Goal: Task Accomplishment & Management: Complete application form

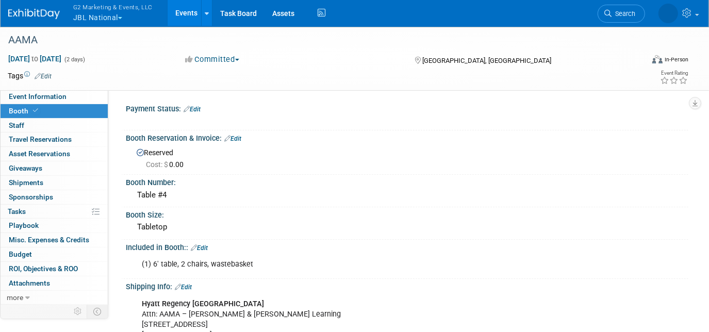
click at [48, 15] on img at bounding box center [34, 14] width 52 height 10
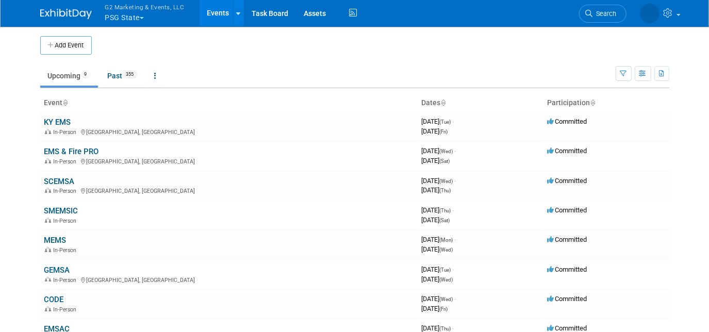
click at [110, 20] on button "G2 Marketing & Events, LLC PSG State" at bounding box center [150, 13] width 93 height 27
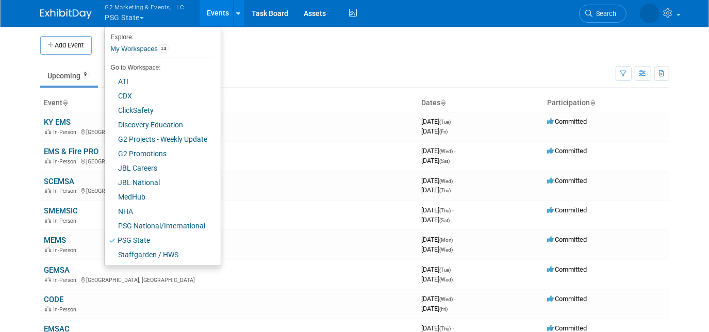
click at [79, 38] on button "Add Event" at bounding box center [66, 45] width 52 height 19
select select "7"
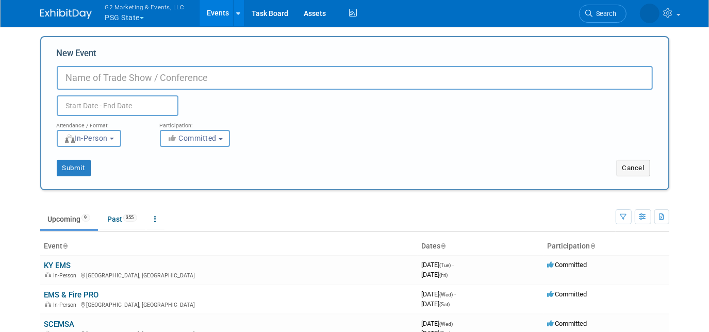
paste input "MFSIA"
type input "MFSIA"
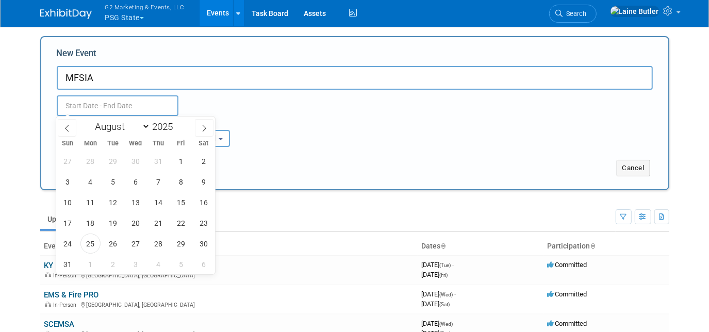
click at [104, 107] on input "text" at bounding box center [118, 105] width 122 height 21
click at [116, 125] on select "January February March April May June July August September October November De…" at bounding box center [120, 126] width 59 height 13
select select "11"
click at [91, 120] on select "January February March April May June July August September October November De…" at bounding box center [120, 126] width 59 height 13
click at [157, 163] on span "4" at bounding box center [158, 161] width 20 height 20
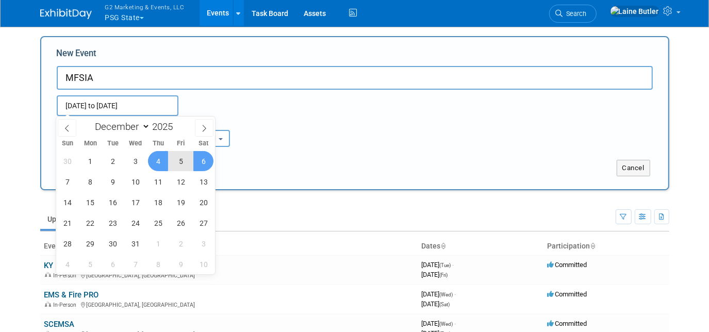
click at [208, 161] on span "6" at bounding box center [203, 161] width 20 height 20
type input "Dec 4, 2025 to Dec 6, 2025"
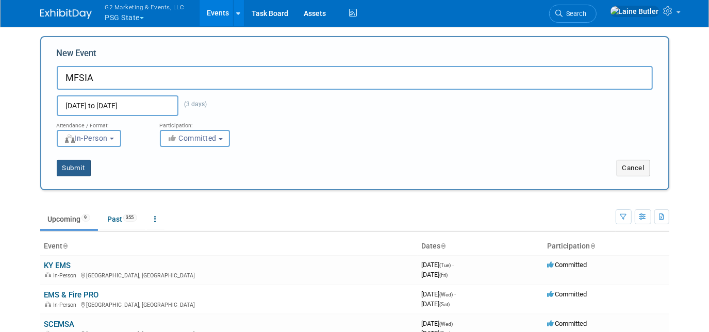
click at [74, 168] on button "Submit" at bounding box center [74, 168] width 34 height 17
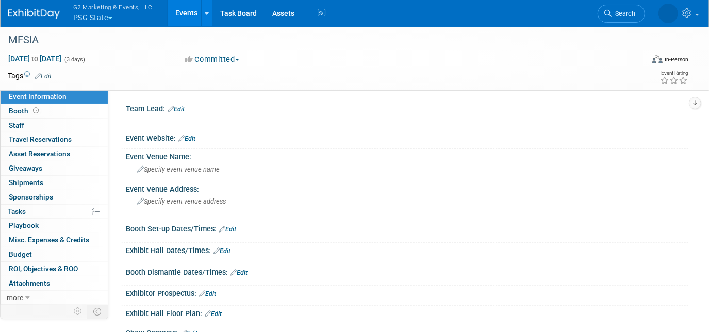
click at [51, 106] on link "Booth" at bounding box center [54, 111] width 107 height 14
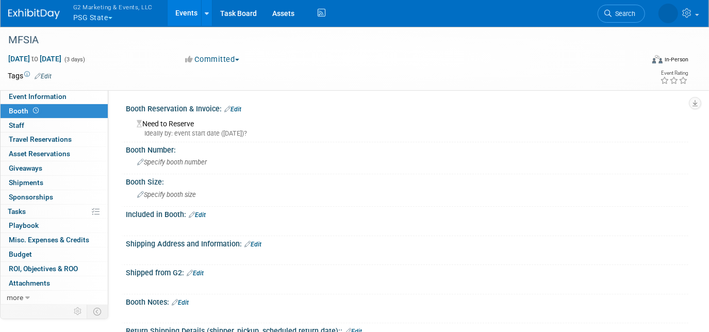
click at [238, 107] on link "Edit" at bounding box center [232, 109] width 17 height 7
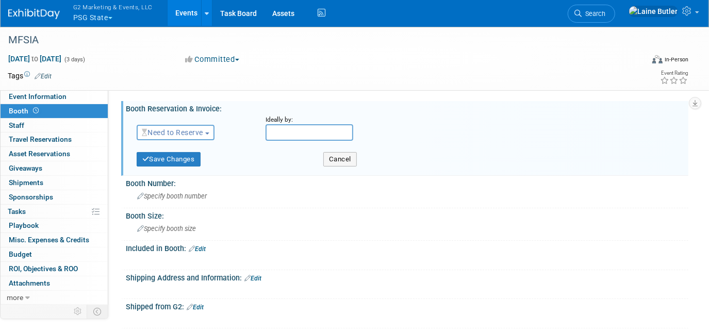
click at [184, 129] on span "Need to Reserve" at bounding box center [172, 132] width 61 height 8
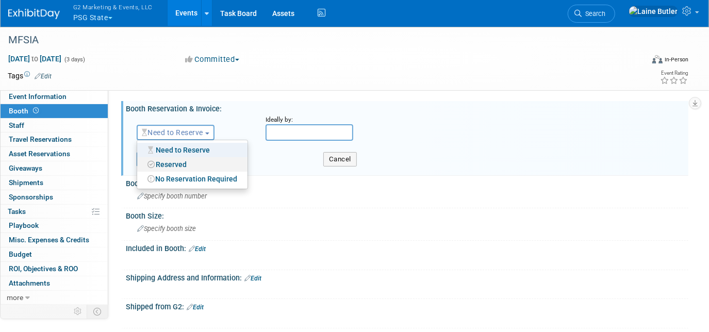
click at [180, 163] on link "Reserved" at bounding box center [192, 164] width 110 height 14
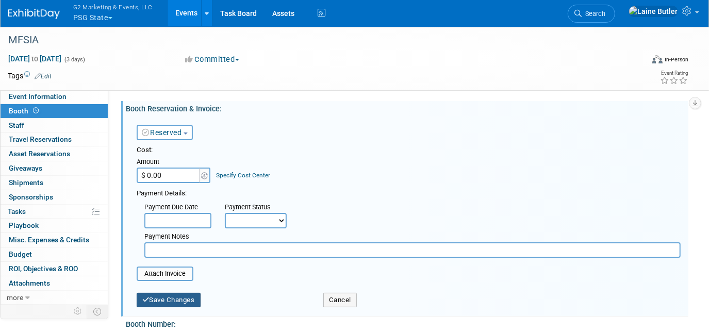
click at [176, 303] on button "Save Changes" at bounding box center [169, 300] width 64 height 14
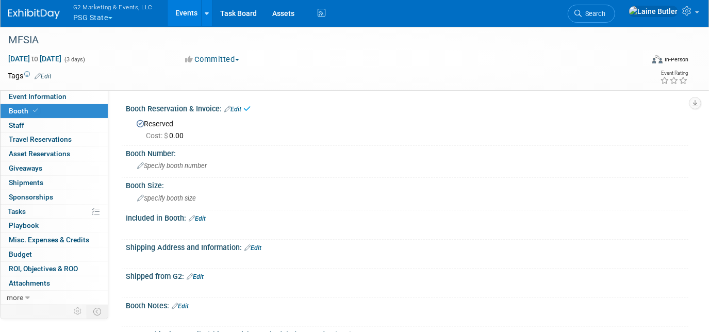
click at [169, 198] on span "Specify booth size" at bounding box center [166, 198] width 59 height 8
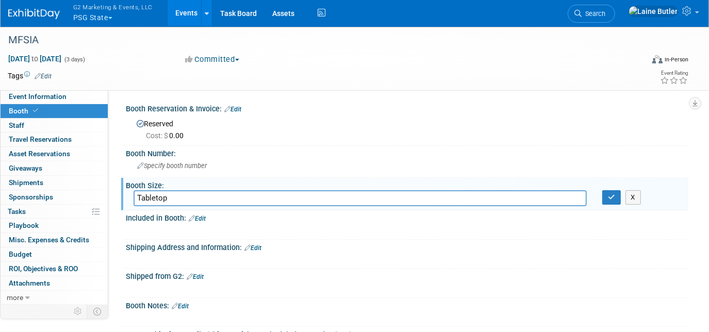
type input "Tabletop"
click at [614, 203] on button "button" at bounding box center [611, 197] width 19 height 14
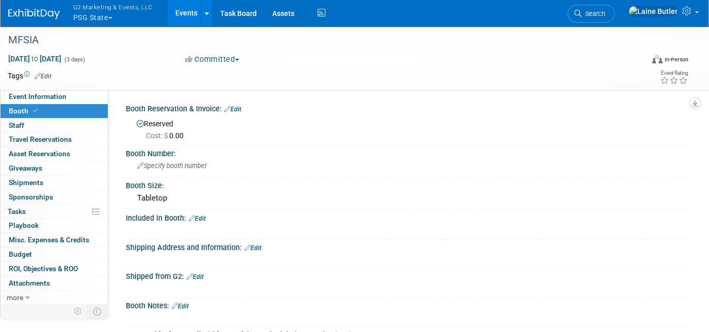
click at [64, 95] on link "Event Information" at bounding box center [54, 97] width 107 height 14
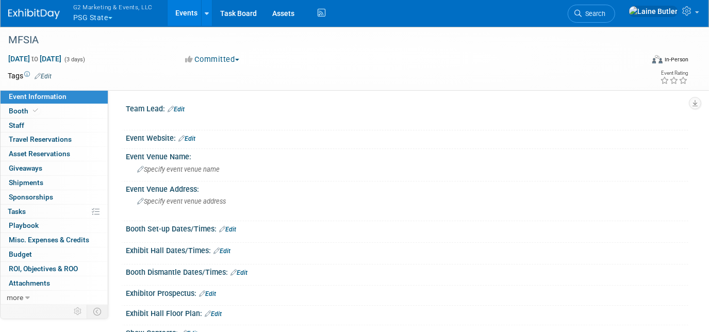
click at [198, 167] on span "Specify event venue name" at bounding box center [178, 170] width 83 height 8
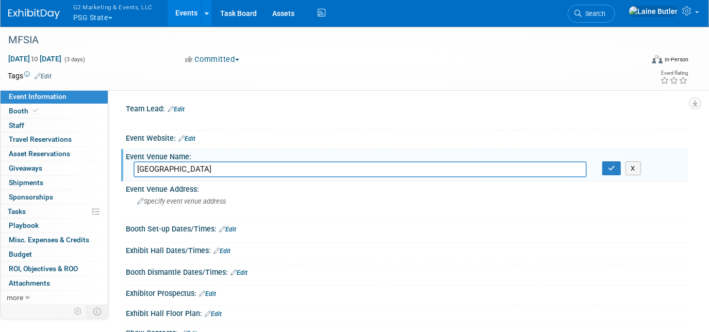
type input "Park Place Hotel and Conference Center"
click at [613, 166] on icon "button" at bounding box center [611, 168] width 7 height 7
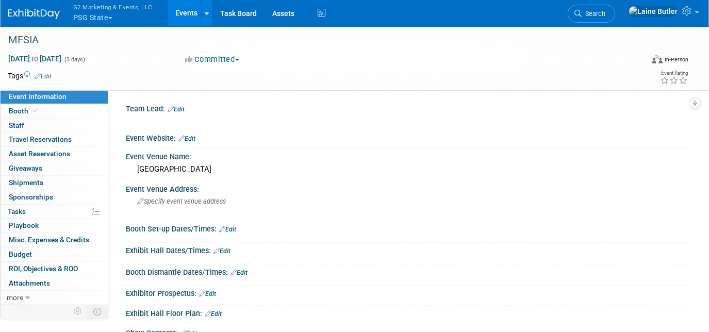
click at [180, 207] on div "Specify event venue address" at bounding box center [243, 205] width 219 height 24
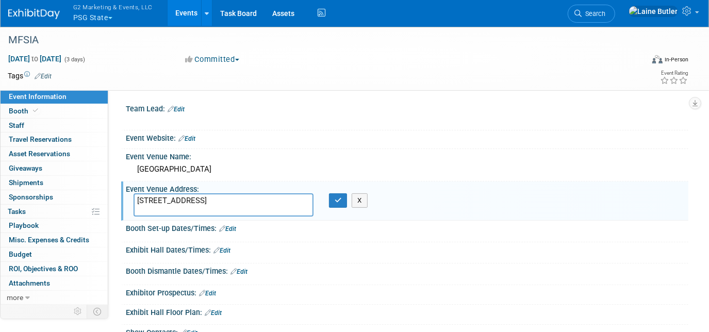
type textarea "300 E State St, Traverse City, MI 49684"
click at [331, 201] on button "button" at bounding box center [338, 200] width 19 height 14
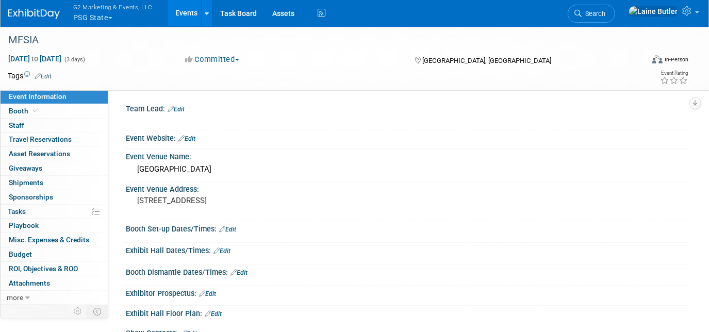
click at [236, 226] on link "Edit" at bounding box center [227, 229] width 17 height 7
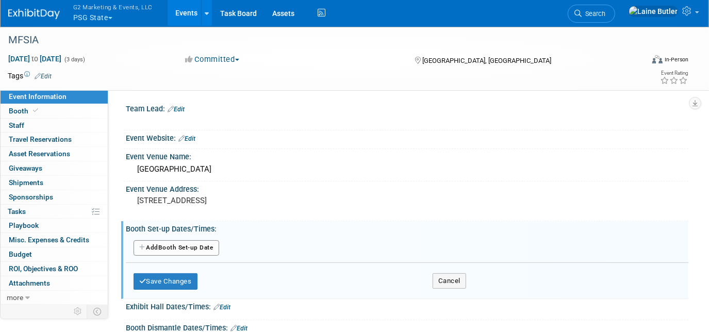
click at [199, 249] on button "Add Another Booth Set-up Date" at bounding box center [177, 247] width 86 height 15
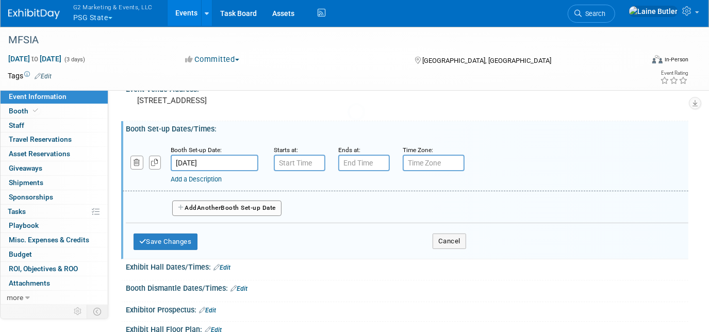
scroll to position [102, 0]
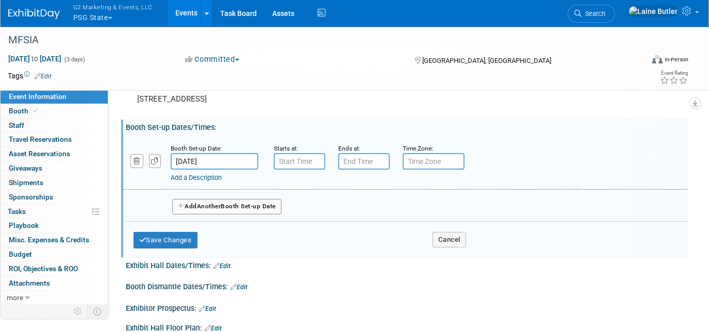
click at [215, 158] on input "Dec 4, 2025" at bounding box center [215, 161] width 88 height 17
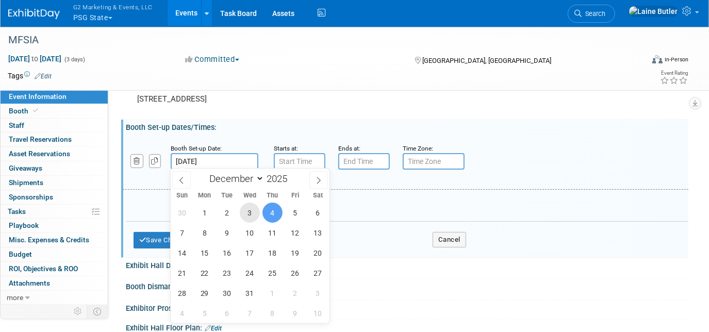
click at [248, 211] on span "3" at bounding box center [250, 213] width 20 height 20
type input "Dec 3, 2025"
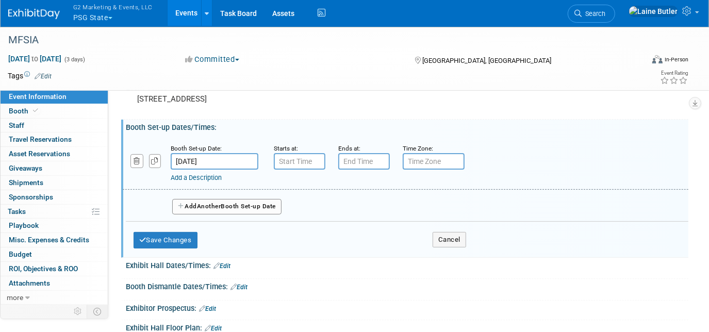
click at [293, 173] on div "Add a Description" at bounding box center [381, 177] width 421 height 9
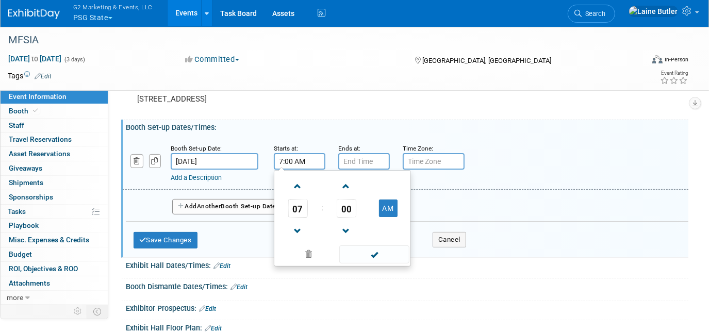
click at [281, 160] on input "7:00 AM" at bounding box center [300, 161] width 52 height 17
click at [291, 207] on span "07" at bounding box center [298, 208] width 20 height 19
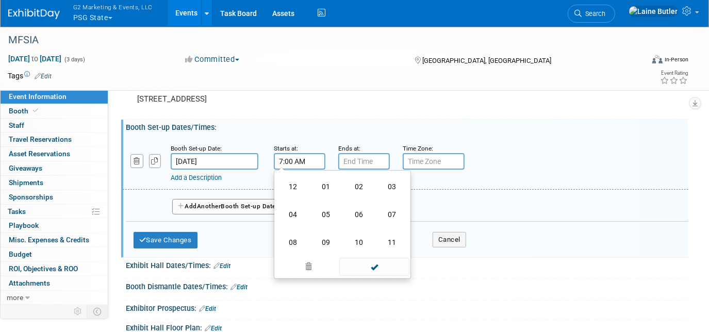
click at [301, 218] on td "04" at bounding box center [292, 215] width 33 height 28
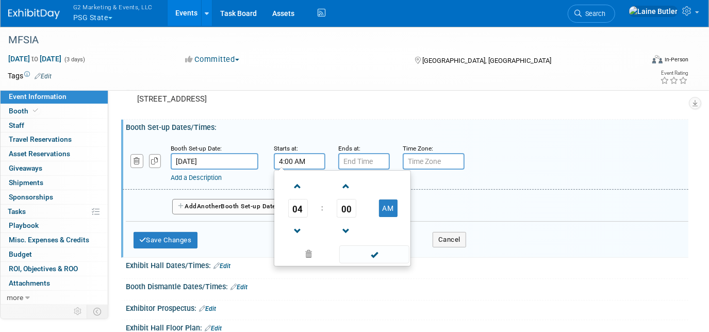
click at [390, 205] on button "AM" at bounding box center [388, 209] width 19 height 18
type input "4:00 PM"
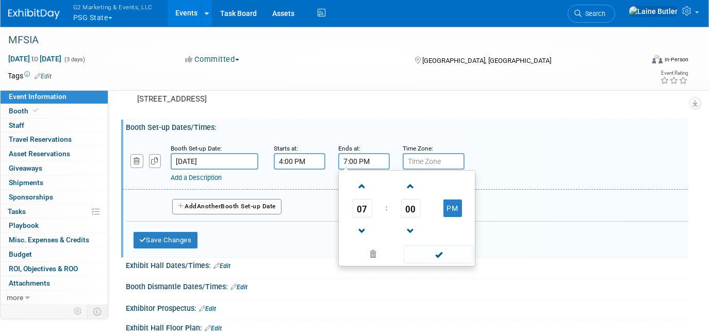
click at [367, 167] on input "7:00 PM" at bounding box center [364, 161] width 52 height 17
click at [358, 209] on span "07" at bounding box center [363, 208] width 20 height 19
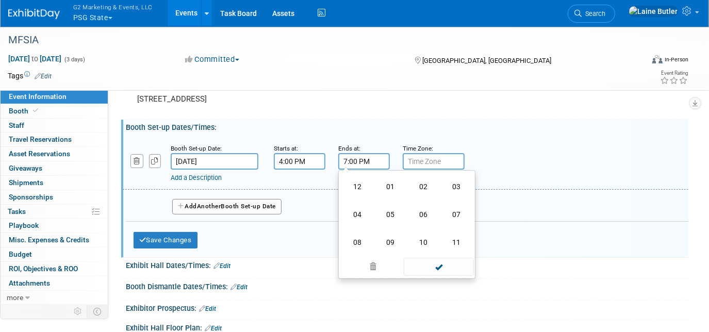
click at [417, 219] on td "06" at bounding box center [423, 215] width 33 height 28
type input "6:00 PM"
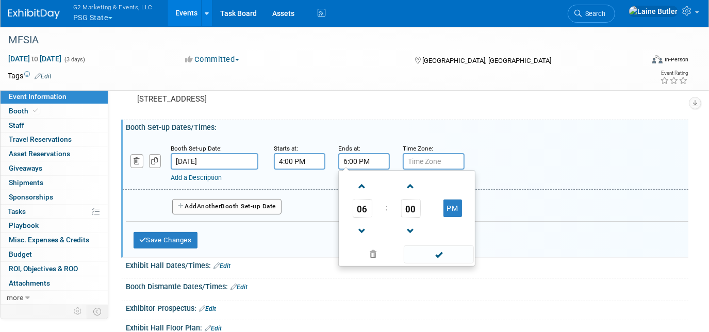
click at [438, 249] on span at bounding box center [439, 254] width 70 height 18
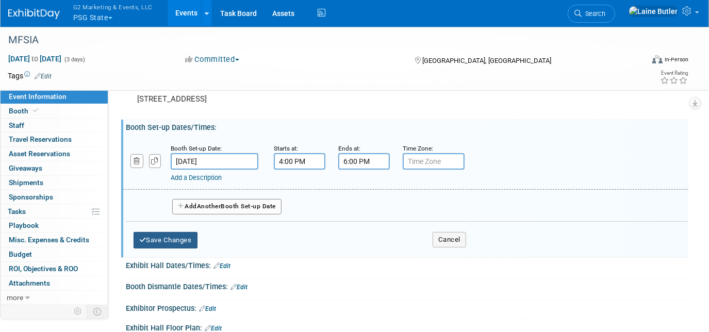
click at [183, 235] on button "Save Changes" at bounding box center [166, 240] width 64 height 17
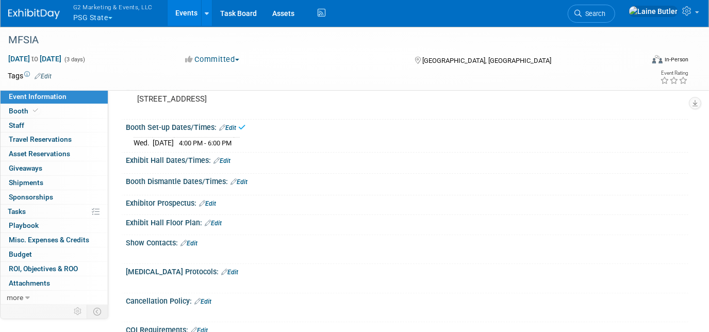
click at [226, 160] on link "Edit" at bounding box center [222, 160] width 17 height 7
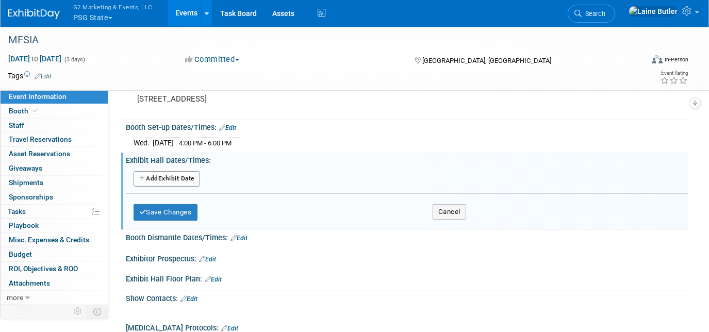
click at [181, 173] on button "Add Another Exhibit Date" at bounding box center [167, 178] width 67 height 15
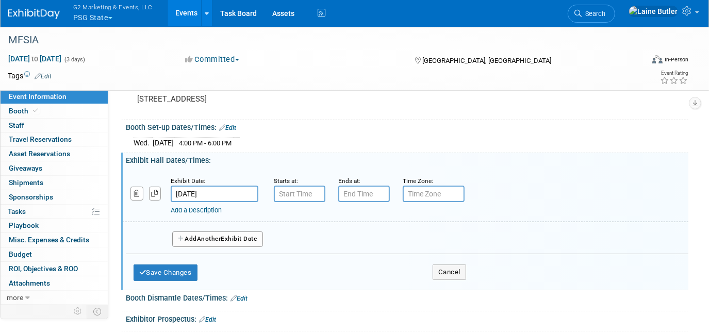
click at [234, 232] on button "Add Another Exhibit Date" at bounding box center [217, 239] width 91 height 15
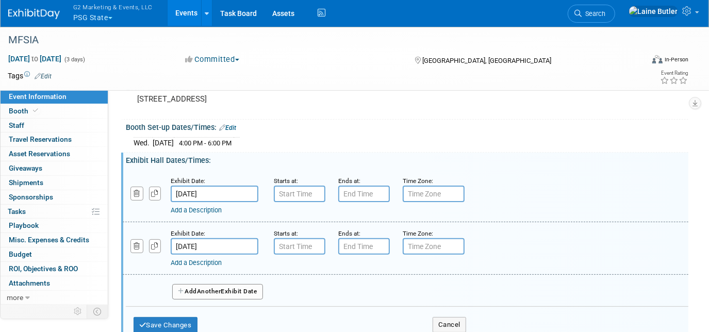
type input "7:00 AM"
click at [291, 190] on input "7:00 AM" at bounding box center [300, 194] width 52 height 17
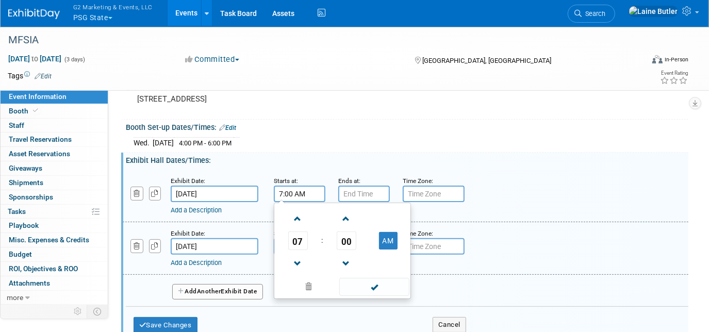
click at [298, 236] on span "07" at bounding box center [298, 241] width 20 height 19
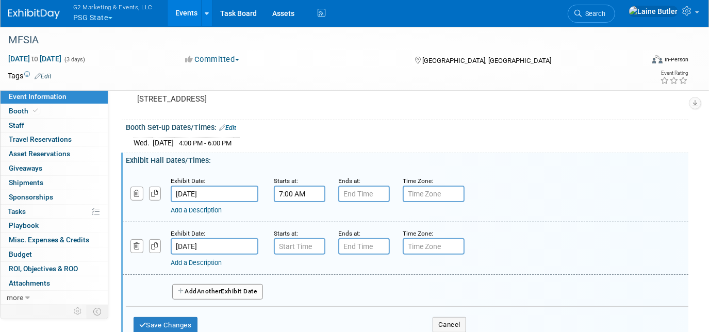
click at [243, 193] on input "Dec 4, 2025" at bounding box center [215, 194] width 88 height 17
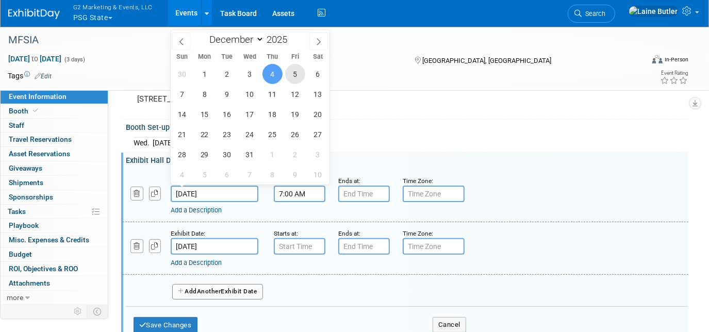
click at [291, 70] on span "5" at bounding box center [295, 74] width 20 height 20
type input "Dec 5, 2025"
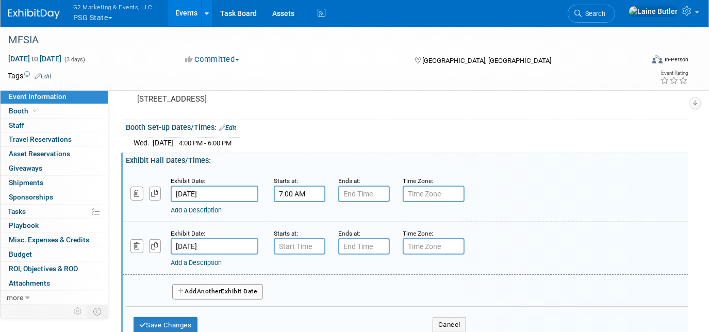
click at [304, 193] on input "7:00 AM" at bounding box center [300, 194] width 52 height 17
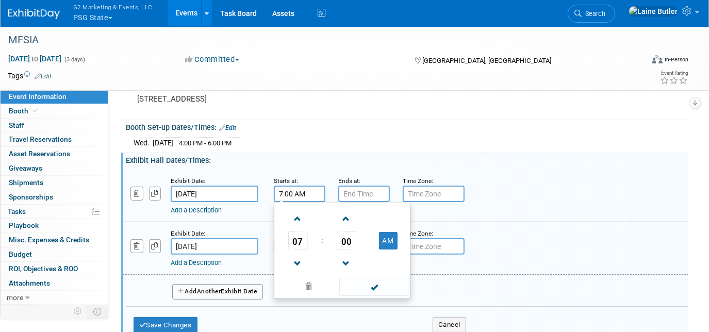
click at [295, 243] on span "07" at bounding box center [298, 241] width 20 height 19
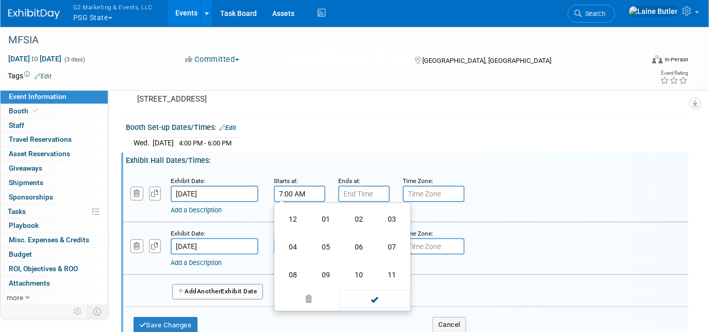
click at [298, 269] on td "08" at bounding box center [292, 275] width 33 height 28
type input "8:00 AM"
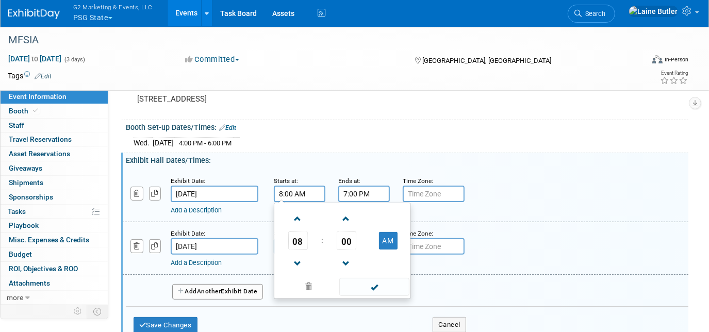
click at [360, 193] on input "7:00 PM" at bounding box center [364, 194] width 52 height 17
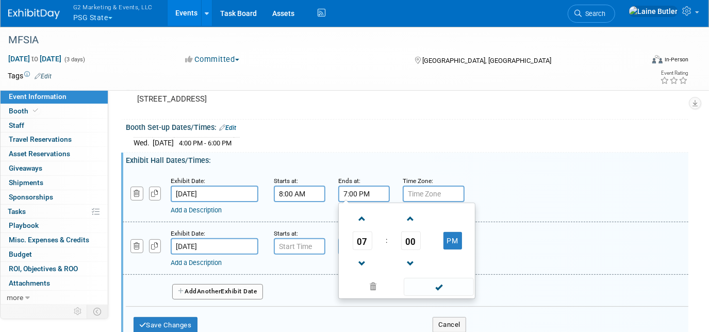
click at [365, 235] on span "07" at bounding box center [363, 241] width 20 height 19
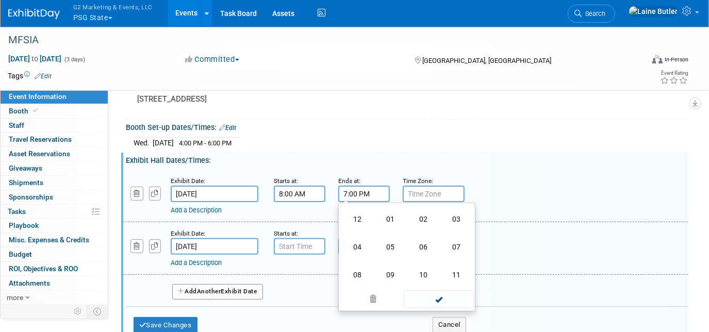
click at [382, 244] on td "05" at bounding box center [390, 247] width 33 height 28
type input "5:00 PM"
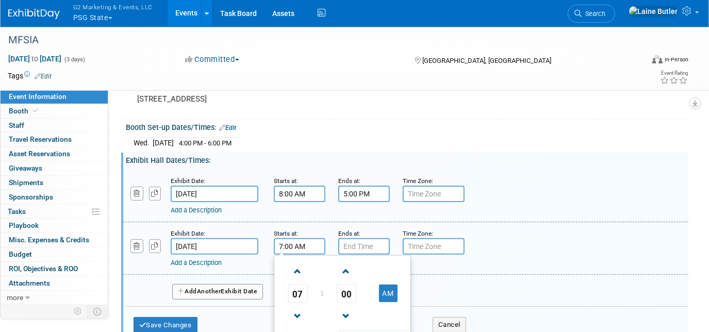
click at [309, 242] on input "7:00 AM" at bounding box center [300, 246] width 52 height 17
click at [299, 286] on span "07" at bounding box center [298, 293] width 20 height 19
drag, startPoint x: 334, startPoint y: 291, endPoint x: 296, endPoint y: 322, distance: 49.2
click at [296, 322] on table "12 01 02 03 04 05 06 07 08 09 10 11" at bounding box center [342, 300] width 132 height 84
click at [292, 331] on td "08" at bounding box center [292, 328] width 33 height 28
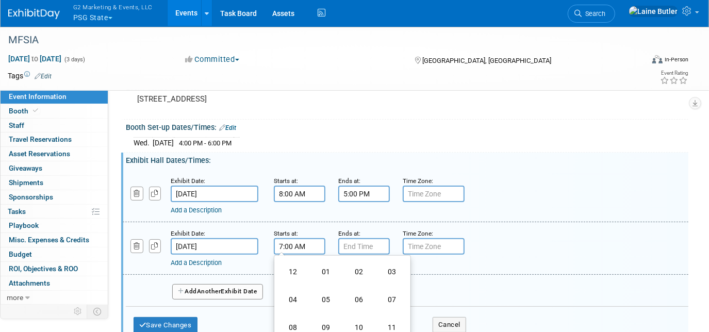
type input "8:00 AM"
click at [353, 239] on input "7:00 PM" at bounding box center [364, 246] width 52 height 17
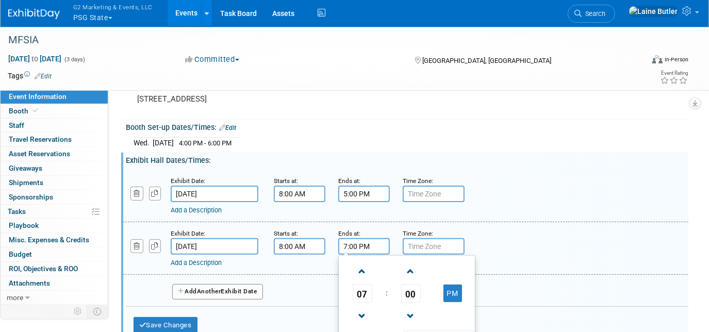
click at [366, 293] on span "07" at bounding box center [363, 293] width 20 height 19
click at [391, 286] on td "05" at bounding box center [390, 300] width 33 height 28
type input "5:00 PM"
click at [281, 307] on div "Save Changes Cancel" at bounding box center [300, 323] width 333 height 32
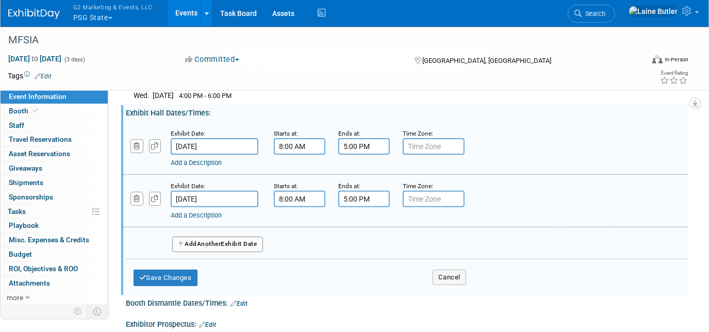
scroll to position [150, 0]
click at [178, 276] on button "Save Changes" at bounding box center [166, 277] width 64 height 17
